Goal: Task Accomplishment & Management: Use online tool/utility

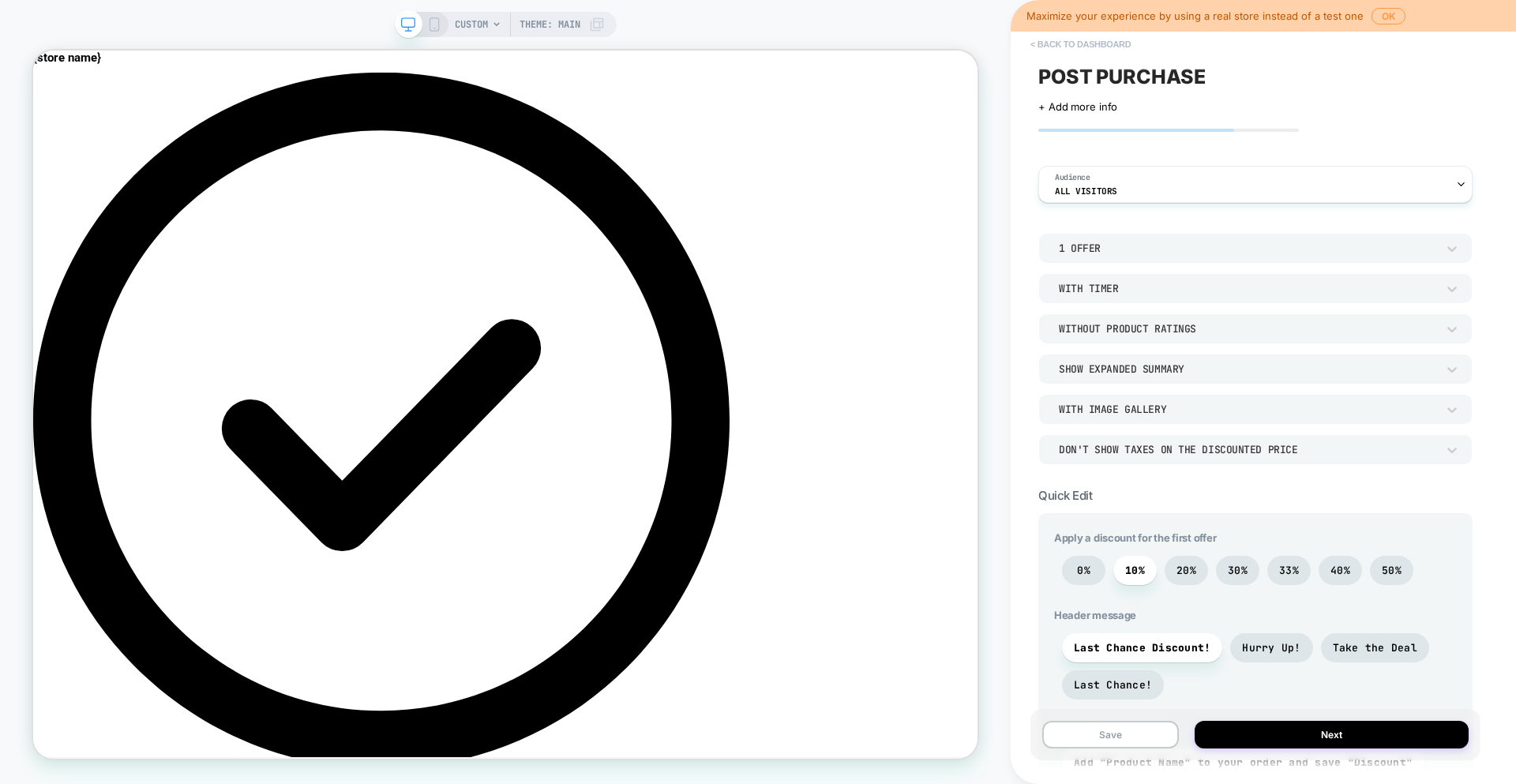
click at [1091, 42] on button "< back to dashboard" at bounding box center [1080, 44] width 116 height 25
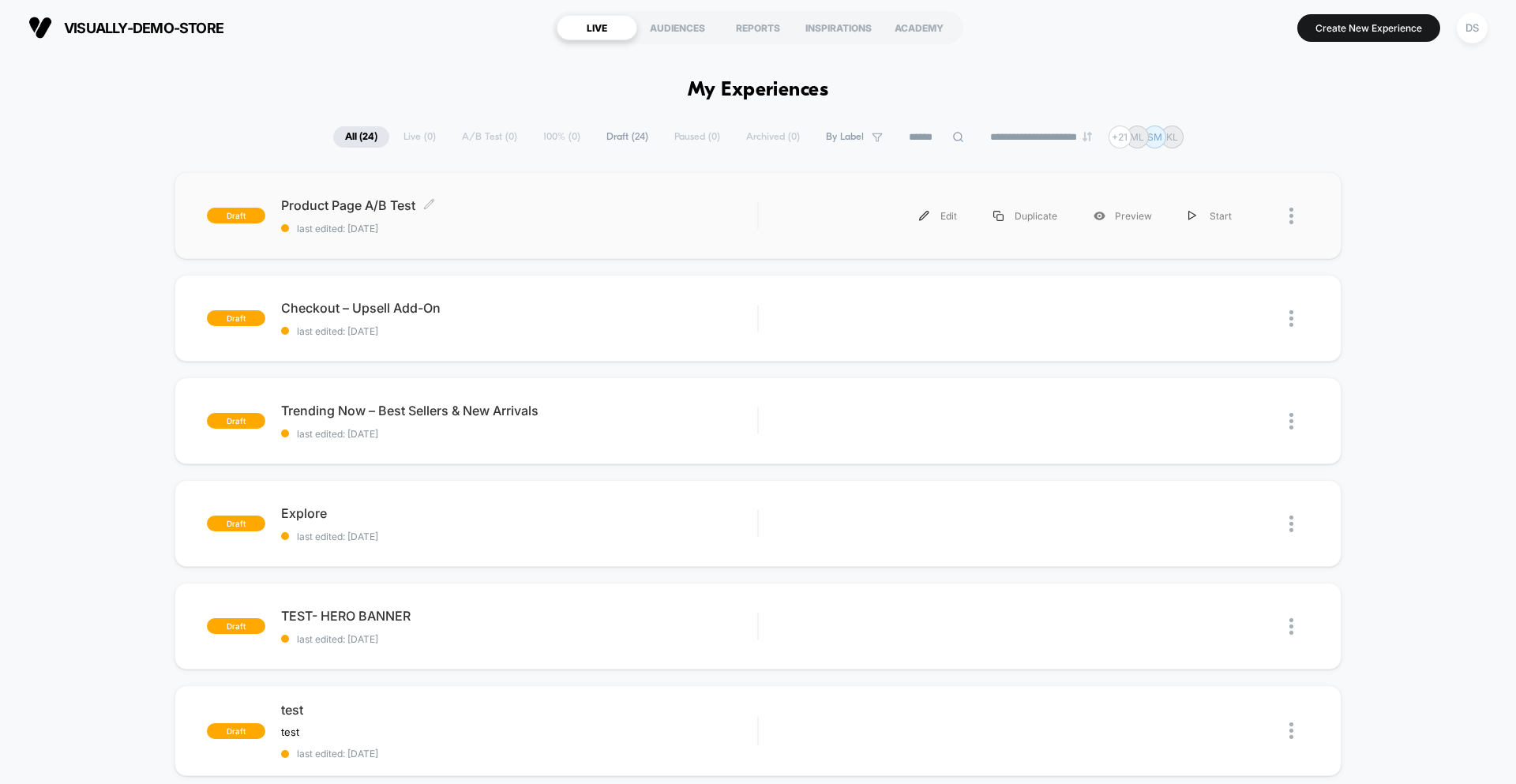
click at [412, 229] on span "last edited: [DATE]" at bounding box center [519, 228] width 476 height 12
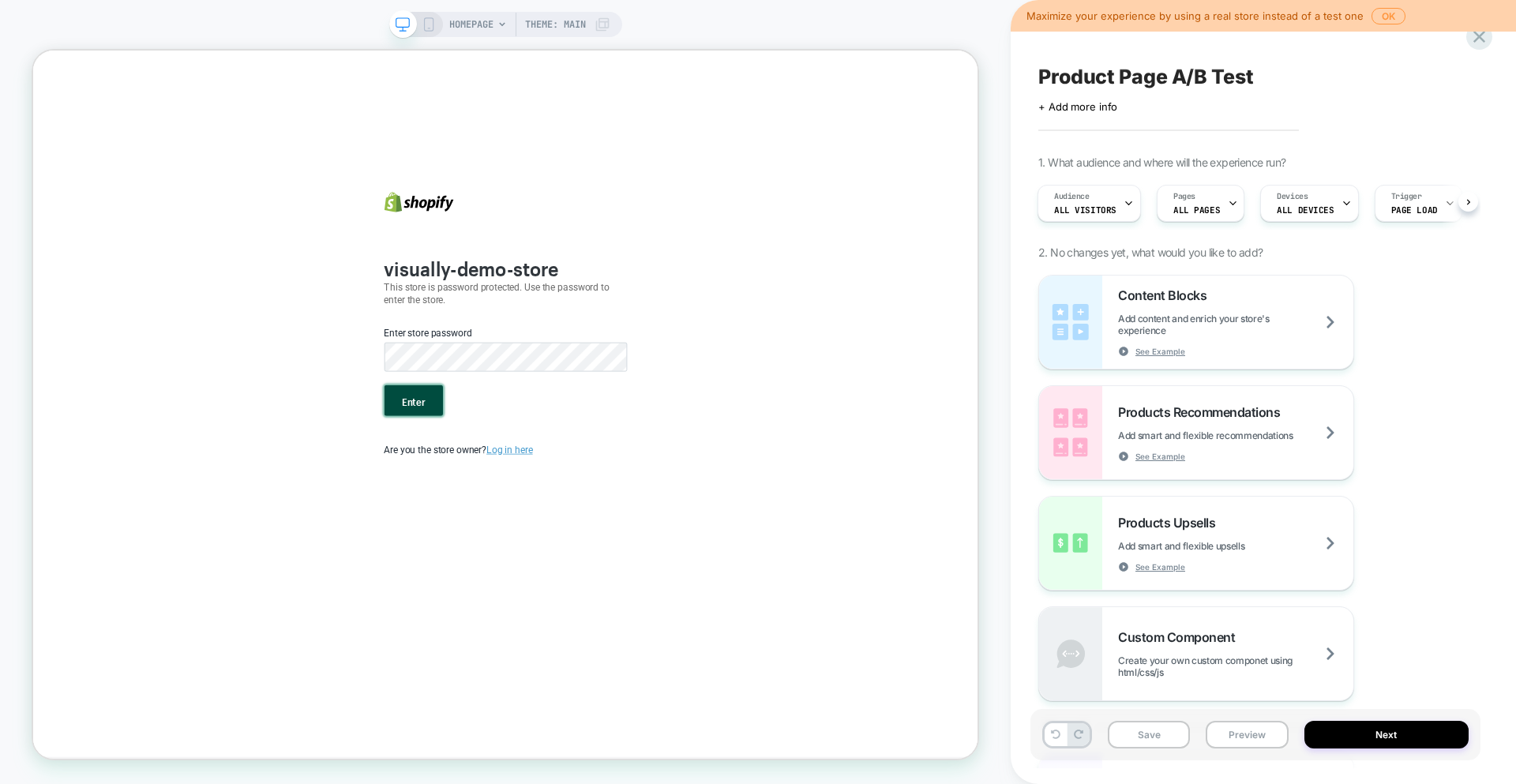
click at [544, 535] on button "Enter" at bounding box center [540, 516] width 78 height 41
